Goal: Information Seeking & Learning: Learn about a topic

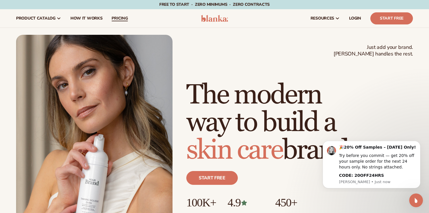
click at [118, 17] on span "pricing" at bounding box center [120, 18] width 16 height 5
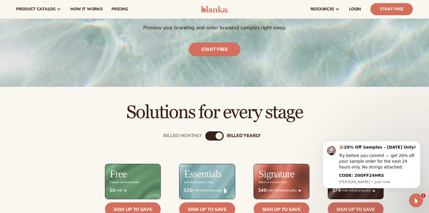
scroll to position [94, 0]
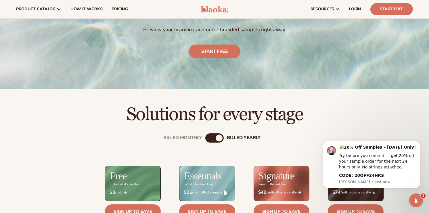
click at [209, 136] on div "Billed Monthly" at bounding box center [208, 138] width 7 height 7
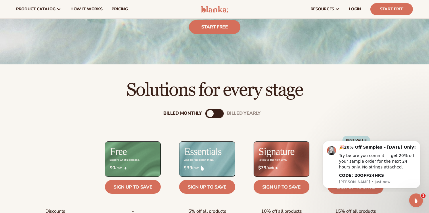
scroll to position [117, 0]
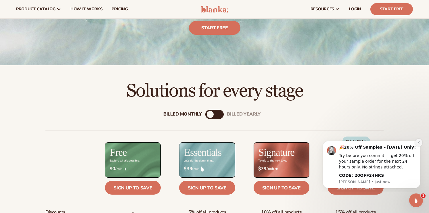
click at [419, 142] on icon "Dismiss notification" at bounding box center [418, 142] width 2 height 2
